Goal: Information Seeking & Learning: Learn about a topic

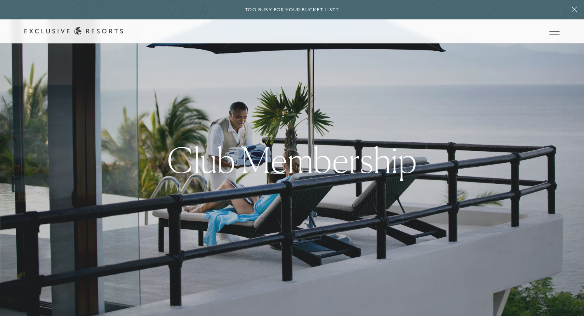
click at [0, 0] on link "The Collection" at bounding box center [0, 0] width 0 height 0
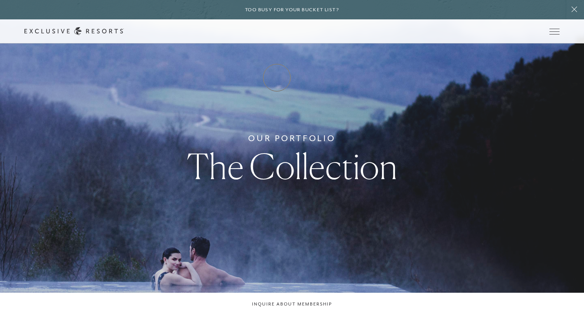
click at [0, 0] on link "How it works" at bounding box center [0, 0] width 0 height 0
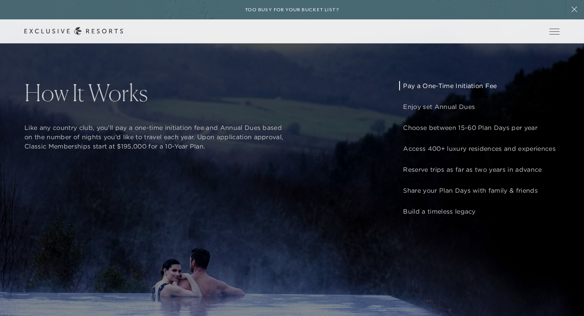
scroll to position [625, 0]
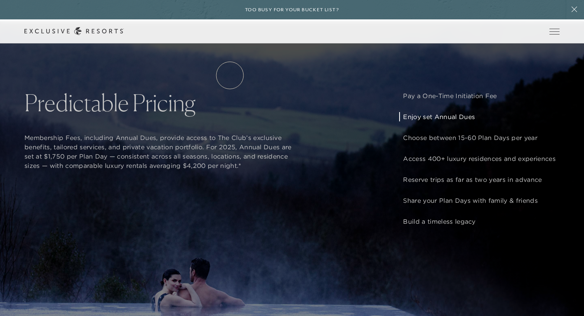
click at [0, 0] on link "Residence Collection" at bounding box center [0, 0] width 0 height 0
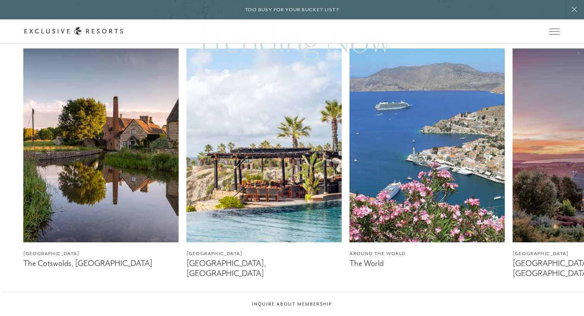
scroll to position [442, 0]
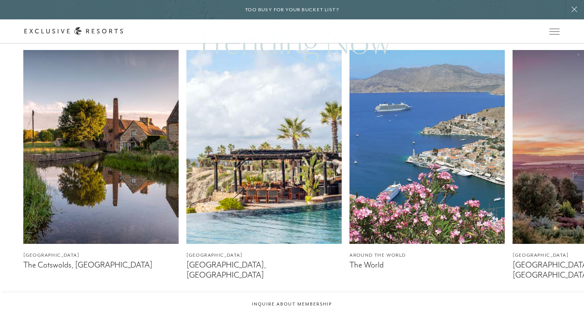
click at [282, 165] on img at bounding box center [263, 147] width 155 height 194
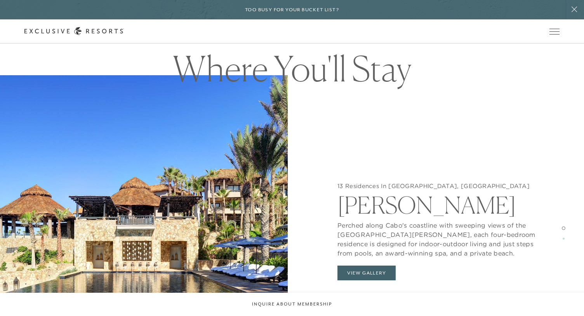
scroll to position [710, 0]
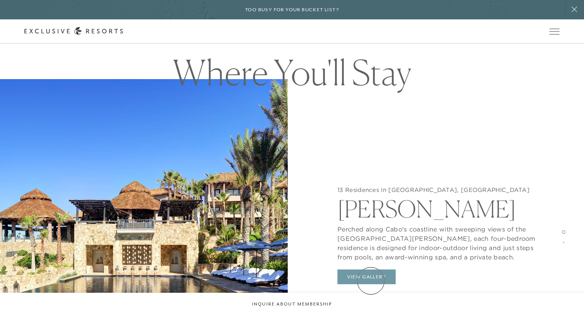
click at [371, 281] on button "View Gallery" at bounding box center [366, 277] width 58 height 15
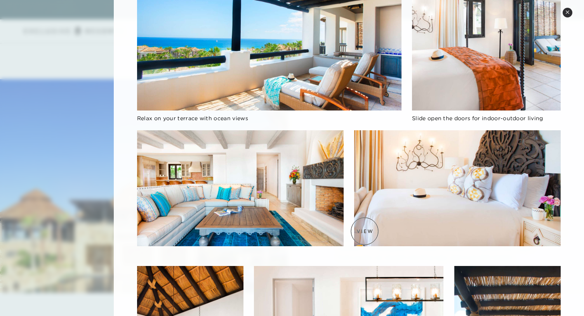
scroll to position [132, 0]
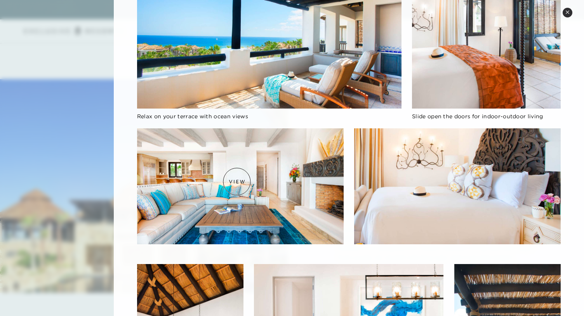
click at [235, 181] on img at bounding box center [240, 186] width 206 height 116
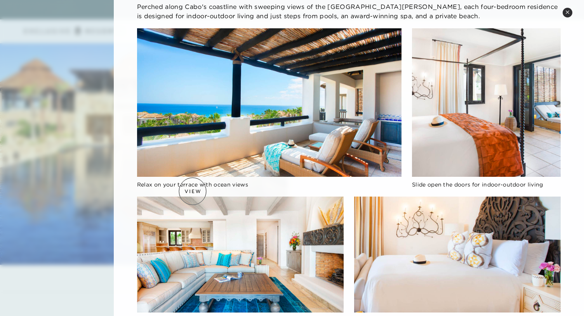
scroll to position [0, 0]
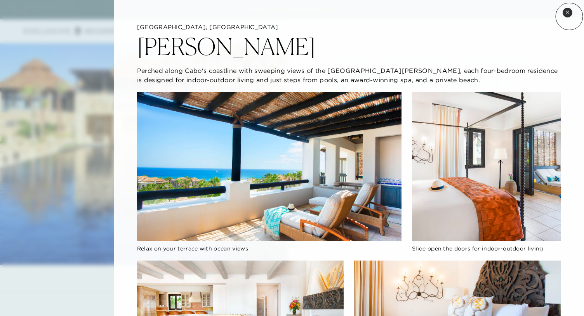
click at [569, 16] on button "Close quickview" at bounding box center [567, 13] width 10 height 10
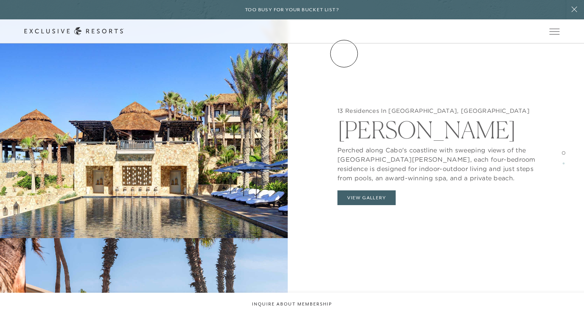
click at [0, 0] on link "VIP Benefits" at bounding box center [0, 0] width 0 height 0
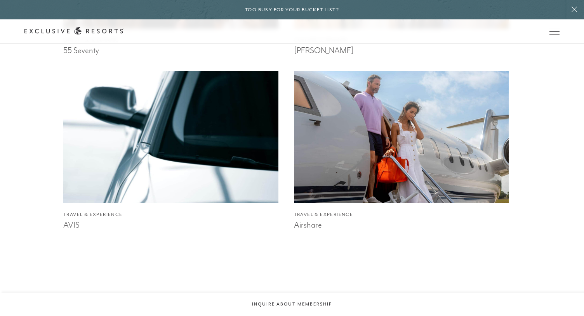
scroll to position [897, 0]
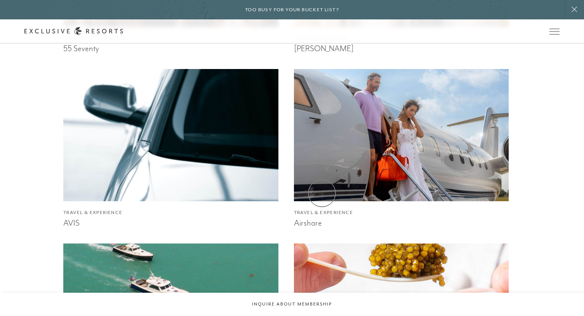
click at [322, 193] on img at bounding box center [401, 135] width 236 height 146
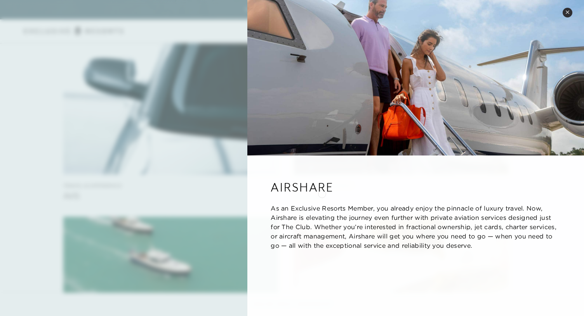
scroll to position [924, 0]
click at [570, 16] on button "Close quickview" at bounding box center [567, 13] width 10 height 10
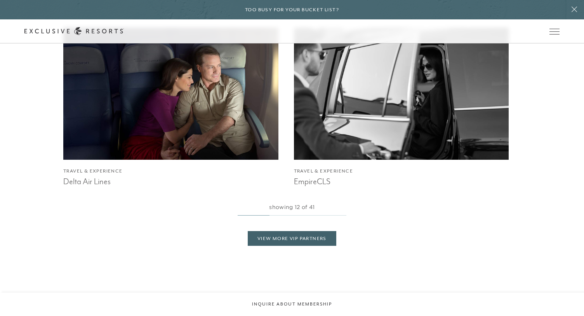
scroll to position [1636, 0]
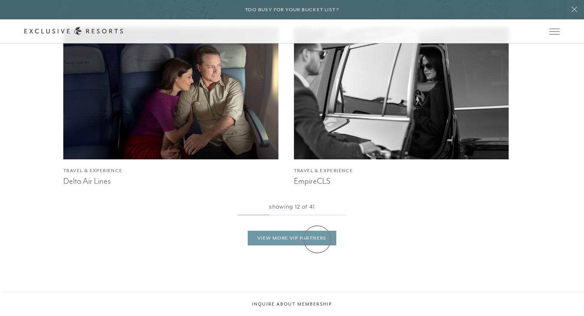
click at [317, 239] on link "View More VIP Partners" at bounding box center [292, 238] width 88 height 15
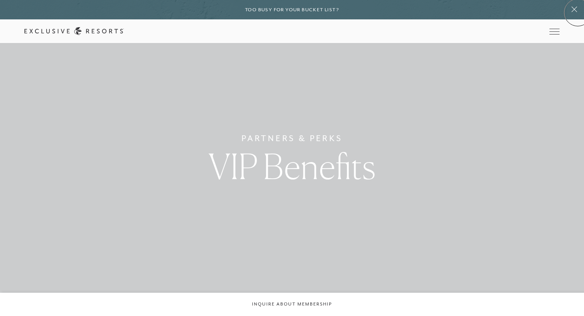
click at [577, 12] on button at bounding box center [573, 9] width 19 height 19
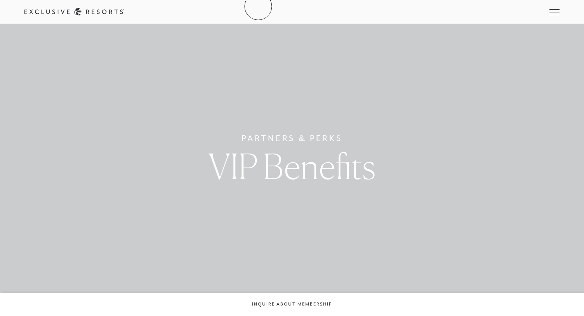
click at [258, 6] on div "Schedule a Meeting Get Started Visit home page Member Login Schedule a Meeting …" at bounding box center [292, 12] width 584 height 24
click at [124, 14] on icon at bounding box center [73, 12] width 99 height 8
